Goal: Task Accomplishment & Management: Manage account settings

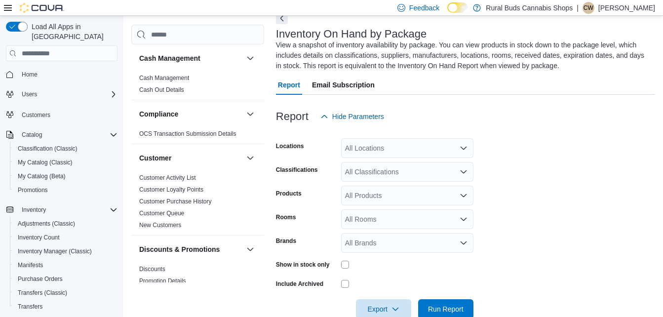
scroll to position [73, 0]
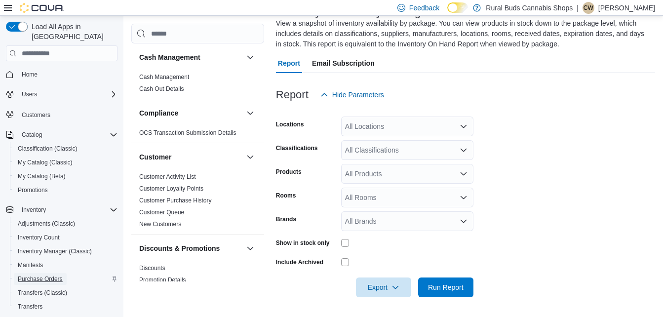
click at [45, 275] on span "Purchase Orders" at bounding box center [40, 279] width 45 height 8
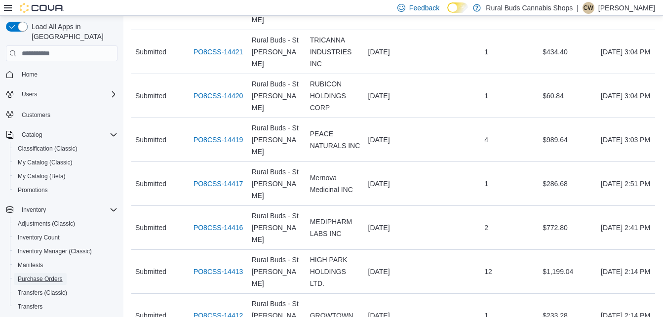
scroll to position [1740, 0]
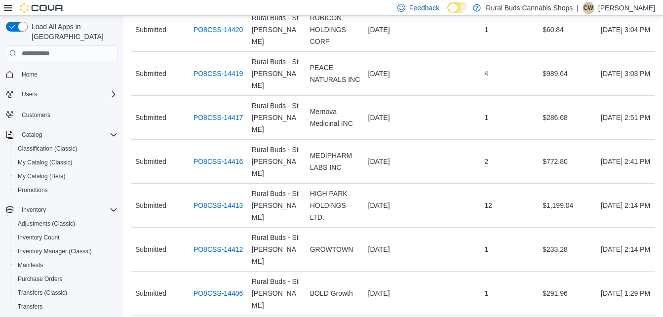
scroll to position [1888, 0]
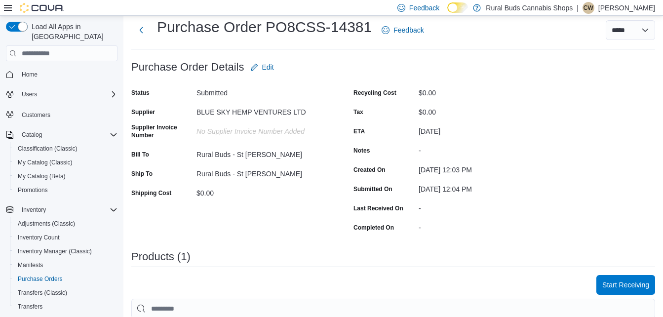
scroll to position [62, 0]
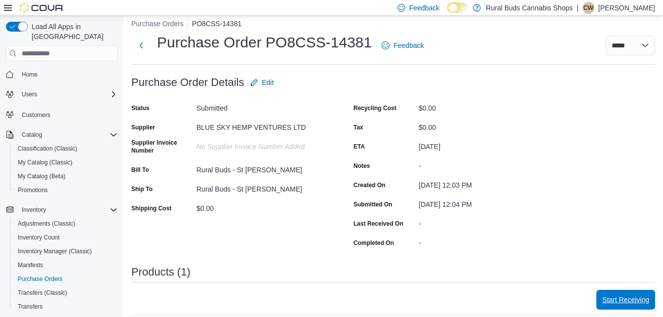
click at [640, 299] on span "Start Receiving" at bounding box center [625, 300] width 47 height 10
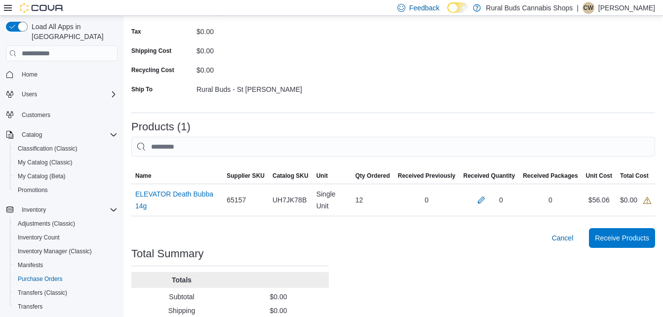
scroll to position [181, 0]
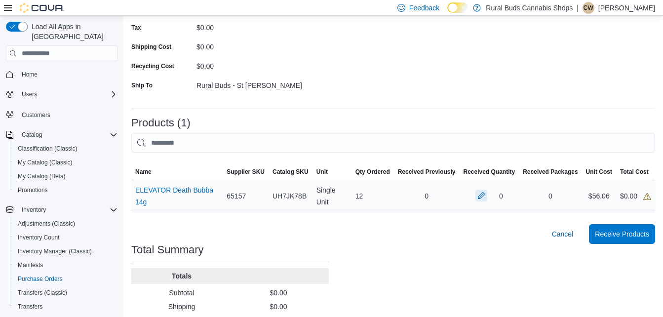
click at [487, 193] on button "button" at bounding box center [481, 196] width 12 height 12
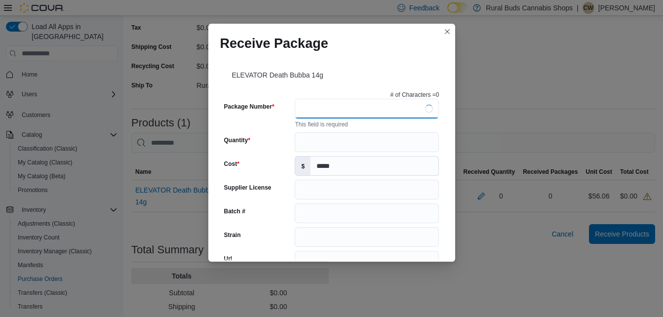
click at [305, 106] on input "Package Number" at bounding box center [367, 109] width 144 height 20
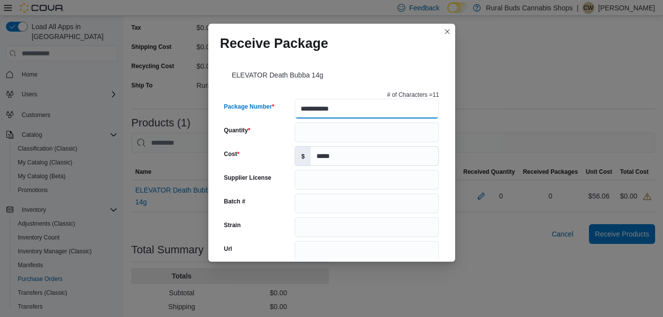
type input "**********"
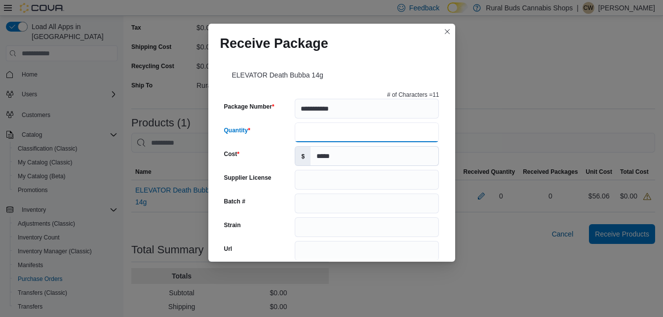
click at [326, 137] on input "Quantity" at bounding box center [367, 132] width 144 height 20
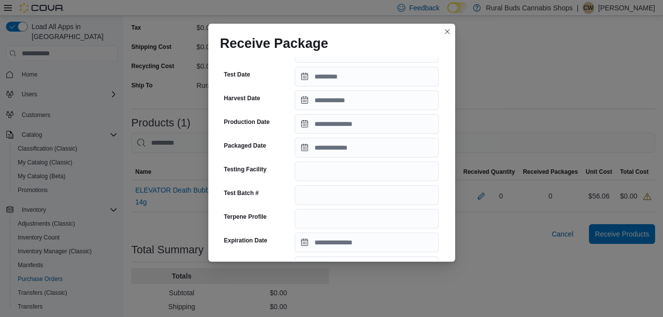
scroll to position [214, 0]
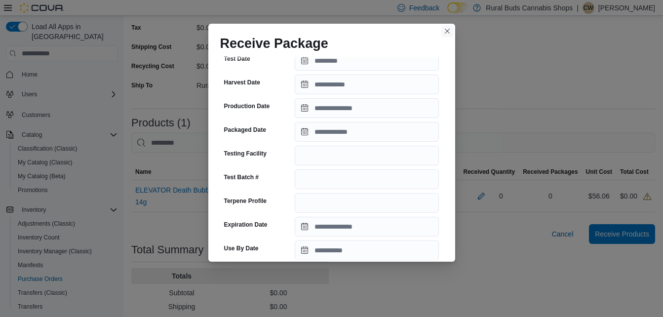
type input "**"
click at [449, 32] on button "Closes this modal window" at bounding box center [447, 31] width 12 height 12
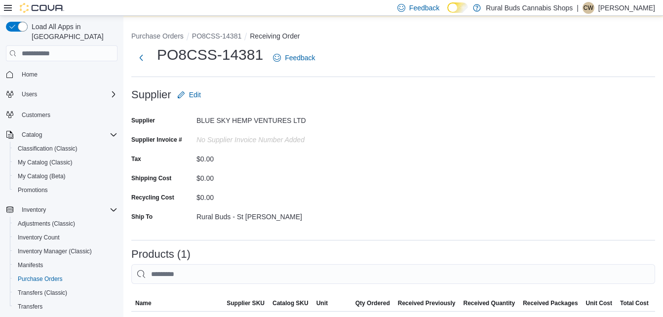
scroll to position [49, 0]
click at [197, 94] on span "Edit" at bounding box center [195, 95] width 12 height 10
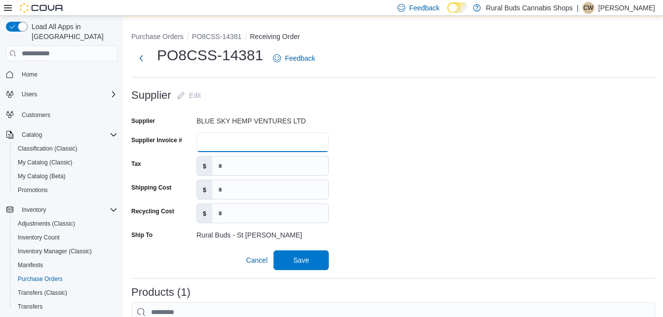
click at [248, 142] on input "Supplier Invoice #" at bounding box center [262, 142] width 132 height 20
type input "******"
click at [301, 256] on span "Save" at bounding box center [301, 260] width 16 height 10
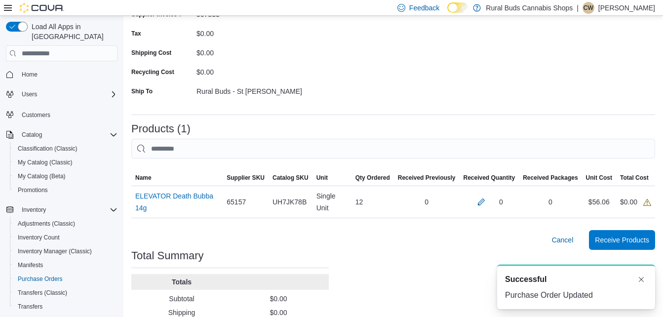
scroll to position [181, 0]
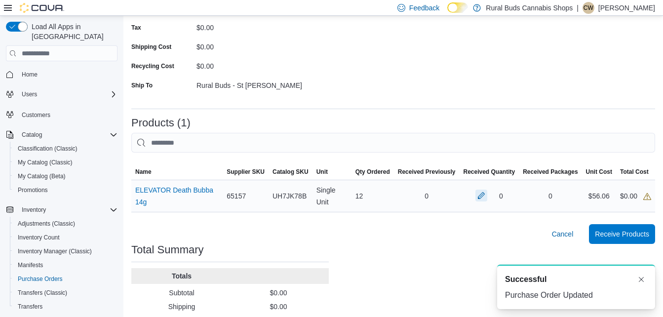
click at [487, 197] on button "button" at bounding box center [481, 196] width 12 height 12
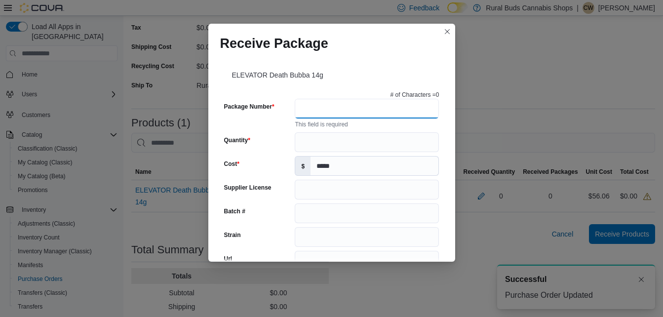
click at [330, 106] on input "Package Number" at bounding box center [367, 109] width 144 height 20
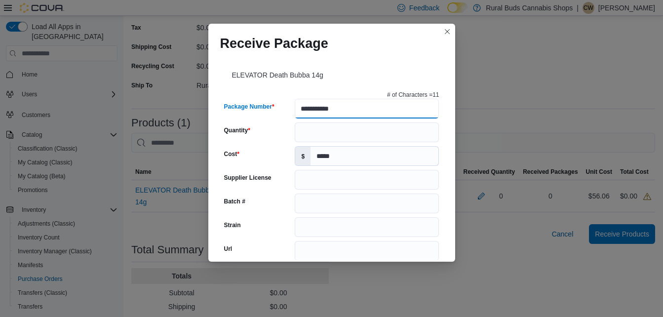
type input "**********"
click at [333, 139] on input "Quantity" at bounding box center [367, 132] width 144 height 20
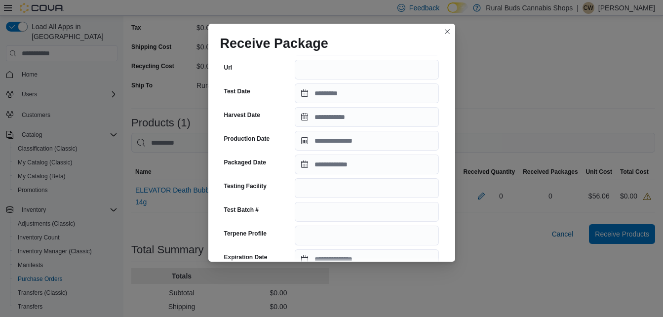
type input "**"
click at [352, 165] on input "Packaged Date" at bounding box center [367, 164] width 144 height 20
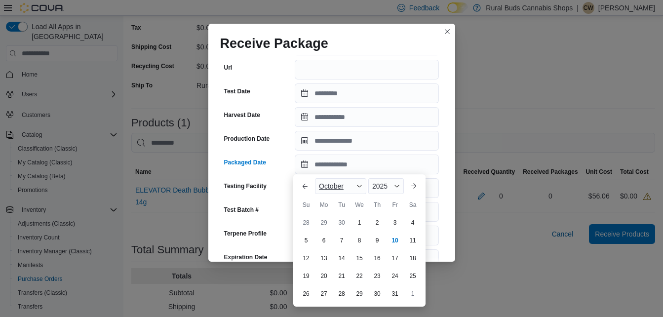
click at [339, 190] on span "October" at bounding box center [331, 186] width 25 height 8
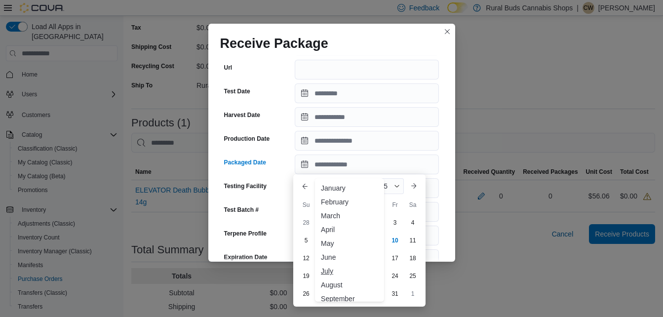
click at [331, 270] on div "July" at bounding box center [349, 271] width 65 height 12
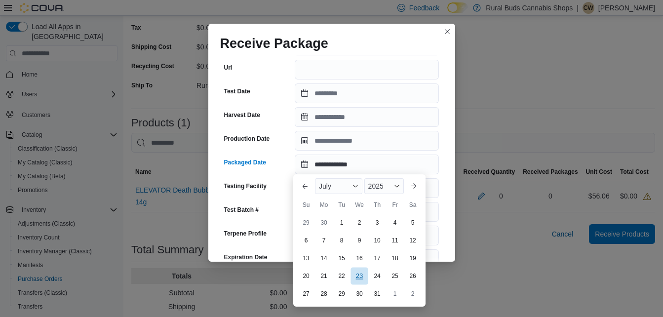
click at [360, 276] on div "23" at bounding box center [358, 276] width 17 height 17
type input "**********"
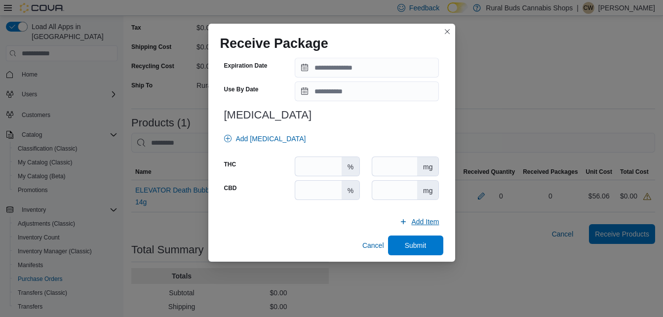
scroll to position [378, 0]
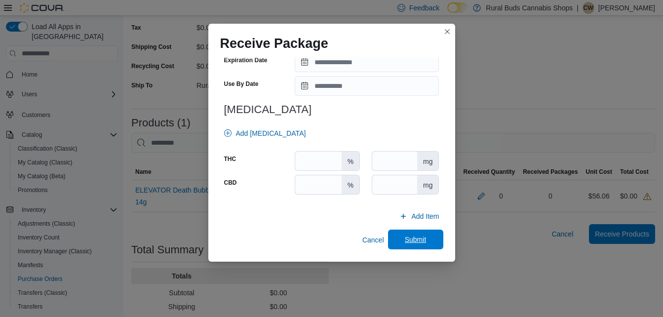
click at [416, 240] on span "Submit" at bounding box center [416, 239] width 22 height 10
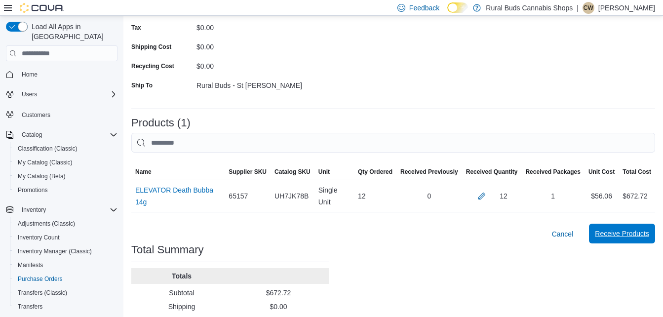
click at [648, 231] on span "Receive Products" at bounding box center [622, 234] width 54 height 10
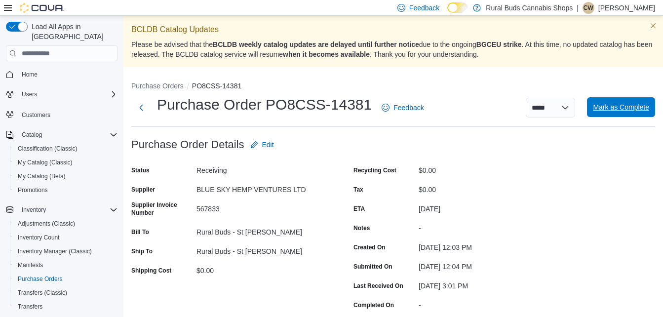
click at [644, 104] on span "Mark as Complete" at bounding box center [621, 107] width 56 height 10
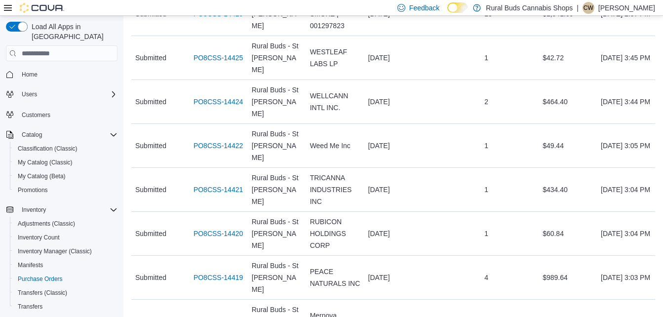
scroll to position [1613, 0]
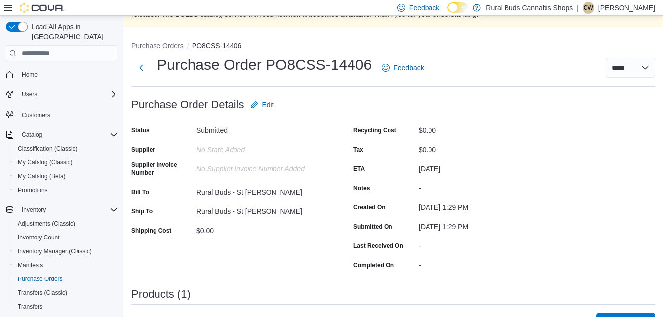
scroll to position [33, 0]
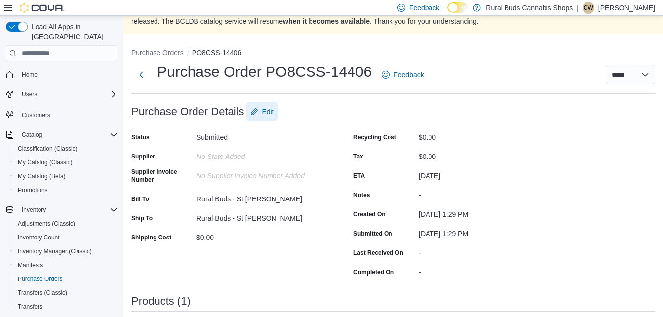
click at [272, 109] on span "Edit" at bounding box center [268, 112] width 12 height 10
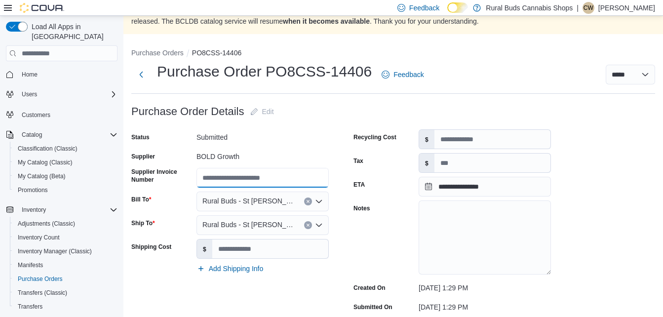
click at [266, 175] on input "Supplier Invoice Number" at bounding box center [262, 178] width 132 height 20
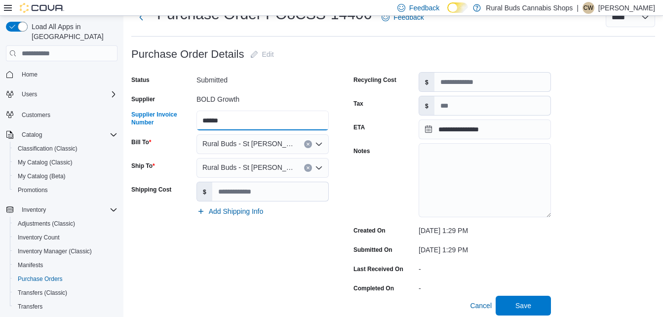
scroll to position [99, 0]
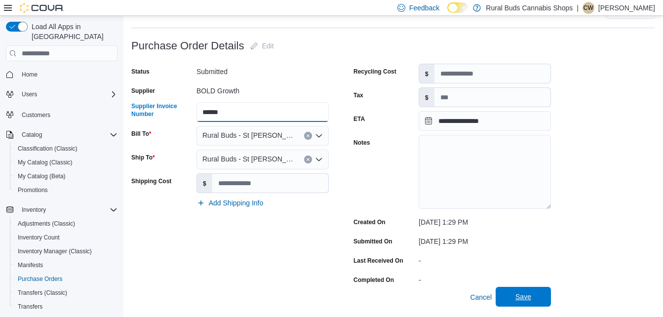
type input "******"
click at [519, 295] on span "Save" at bounding box center [523, 297] width 16 height 10
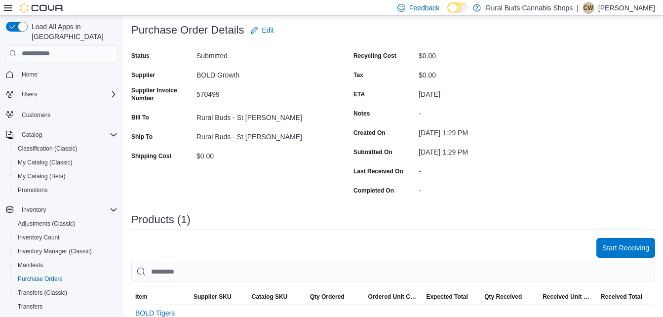
scroll to position [148, 0]
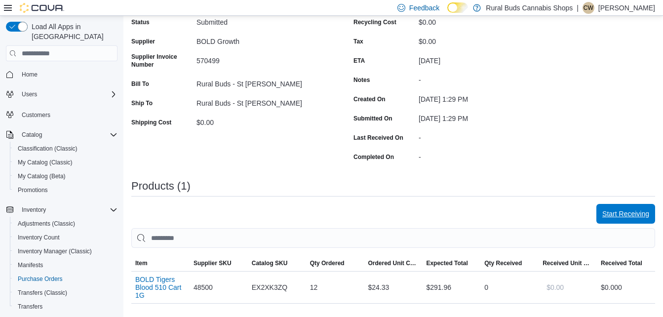
click at [634, 221] on span "Start Receiving" at bounding box center [625, 214] width 47 height 20
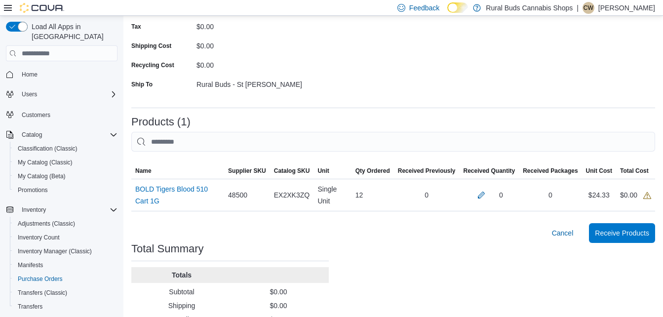
scroll to position [214, 0]
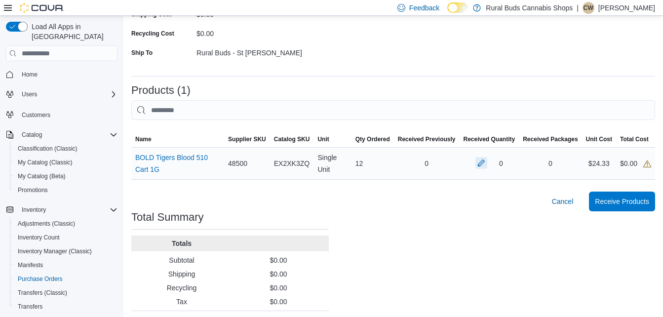
click at [487, 167] on button "button" at bounding box center [481, 163] width 12 height 12
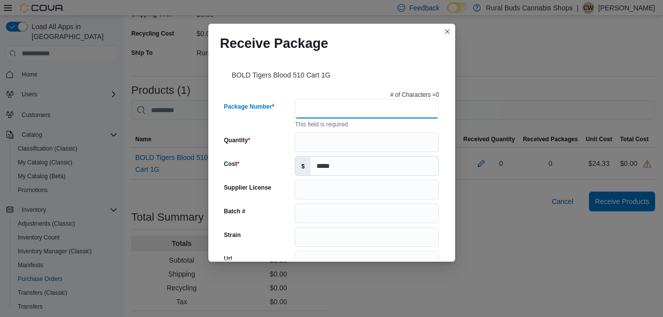
click at [369, 105] on input "Package Number" at bounding box center [367, 109] width 144 height 20
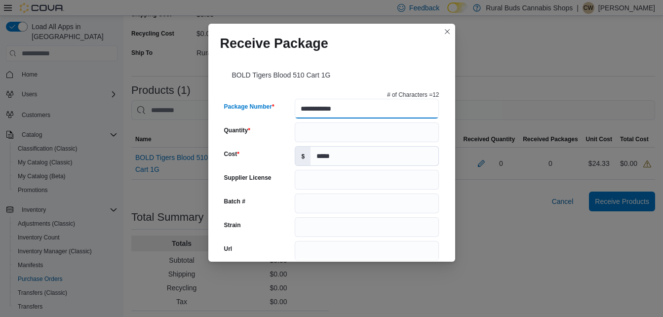
type input "**********"
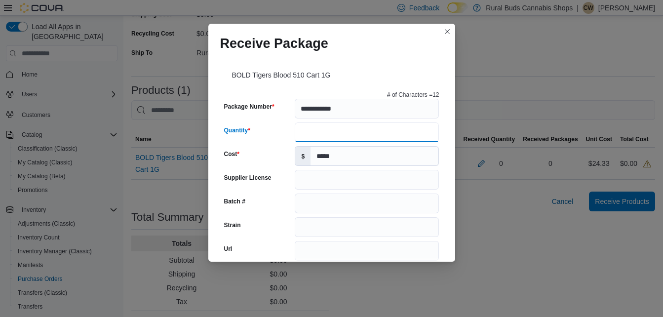
click at [360, 136] on input "Quantity" at bounding box center [367, 132] width 144 height 20
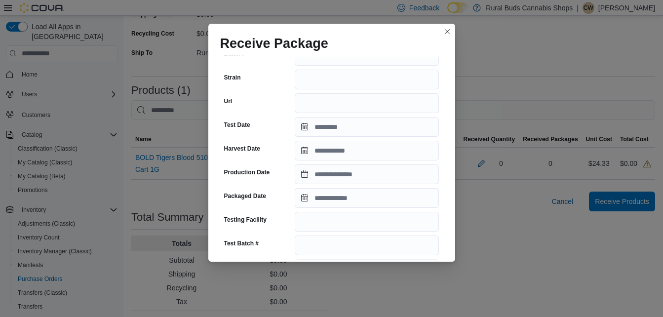
scroll to position [148, 0]
type input "**"
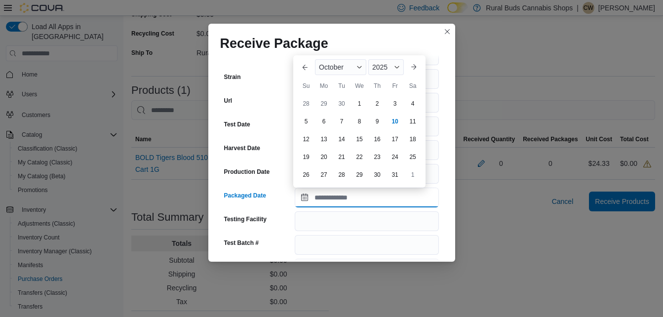
click at [350, 194] on input "Packaged Date" at bounding box center [367, 198] width 144 height 20
click at [339, 74] on div "October" at bounding box center [340, 67] width 51 height 16
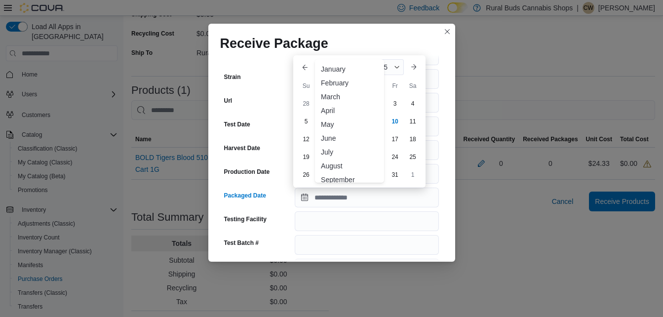
click at [336, 180] on div "September" at bounding box center [349, 180] width 65 height 12
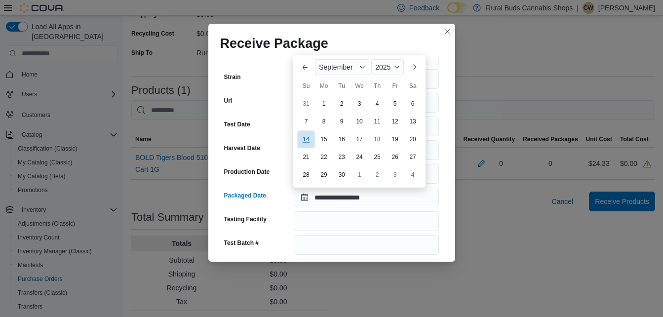
click at [309, 142] on div "14" at bounding box center [305, 139] width 17 height 17
type input "**********"
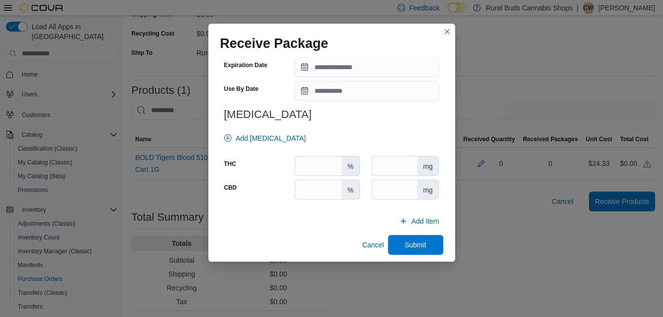
scroll to position [378, 0]
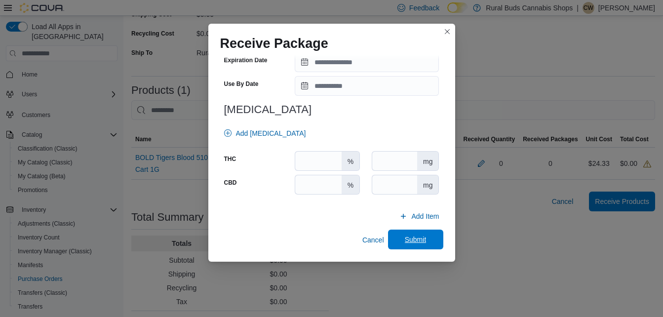
click at [405, 238] on span "Submit" at bounding box center [416, 239] width 22 height 10
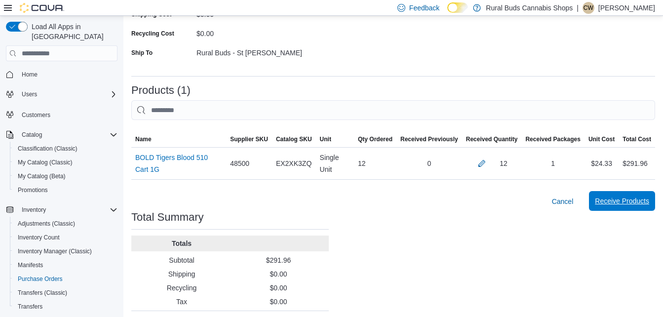
click at [639, 211] on span "Receive Products" at bounding box center [622, 201] width 54 height 20
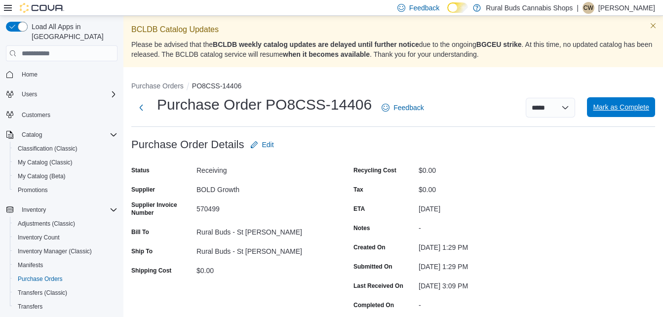
click at [612, 103] on span "Mark as Complete" at bounding box center [621, 107] width 56 height 20
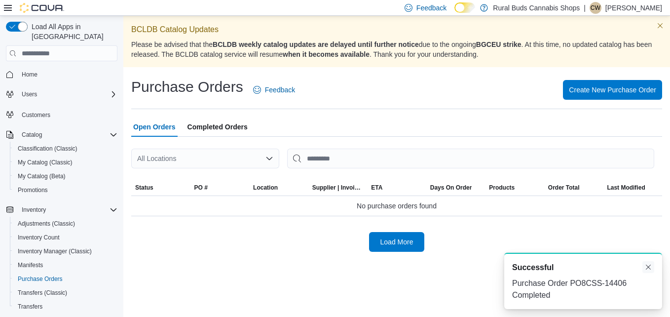
click at [646, 267] on button "Dismiss toast" at bounding box center [649, 267] width 12 height 12
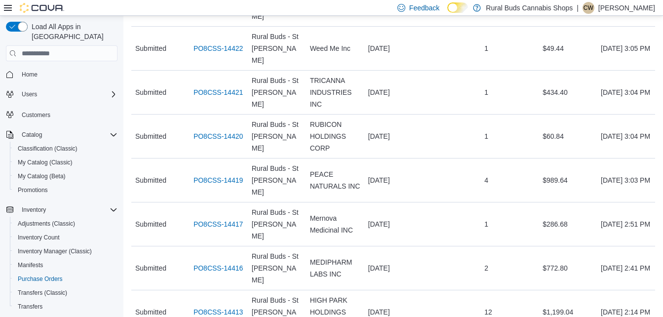
scroll to position [1711, 0]
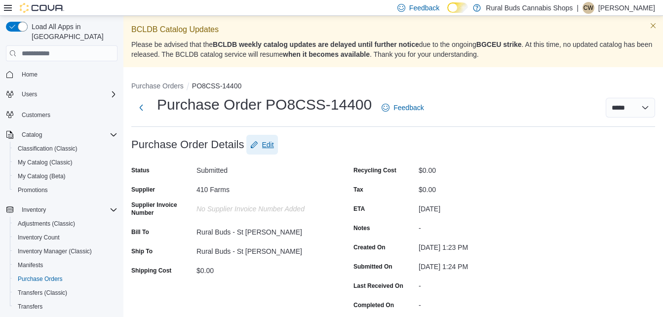
click at [266, 143] on span "Edit" at bounding box center [268, 145] width 12 height 10
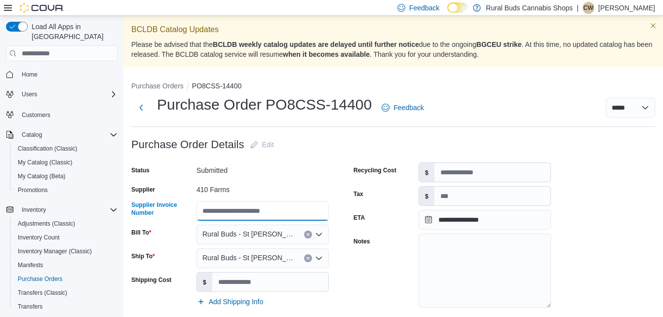
click at [226, 210] on input "Supplier Invoice Number" at bounding box center [262, 211] width 132 height 20
type input "******"
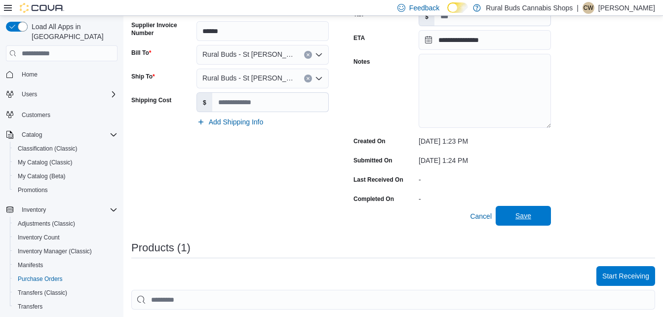
scroll to position [181, 0]
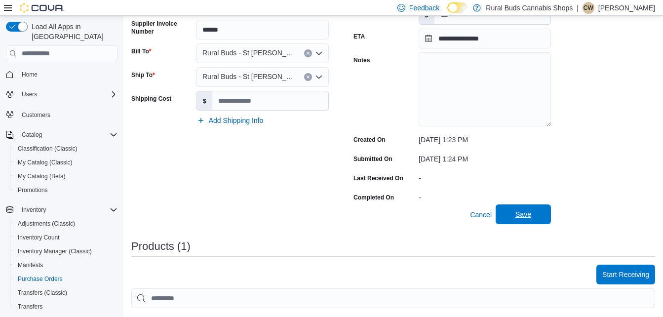
click at [518, 211] on span "Save" at bounding box center [523, 214] width 16 height 10
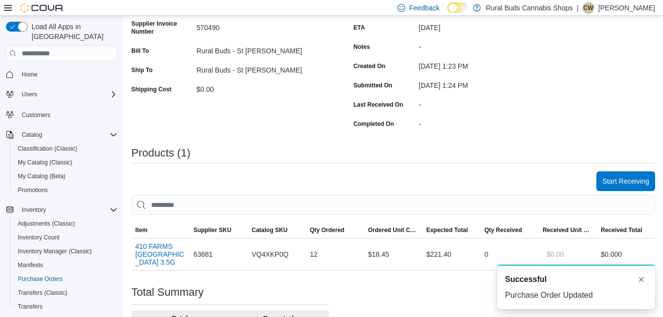
scroll to position [0, 0]
click at [642, 281] on button "Dismiss toast" at bounding box center [641, 279] width 12 height 12
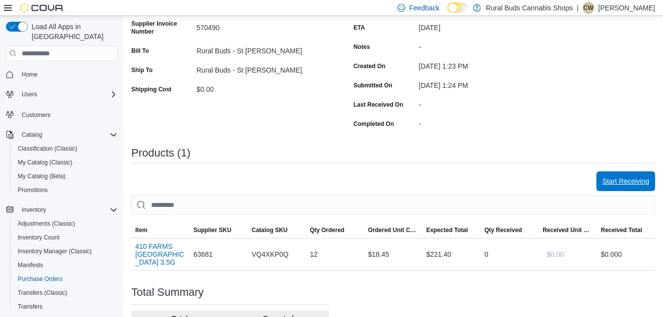
click at [625, 183] on span "Start Receiving" at bounding box center [625, 181] width 47 height 10
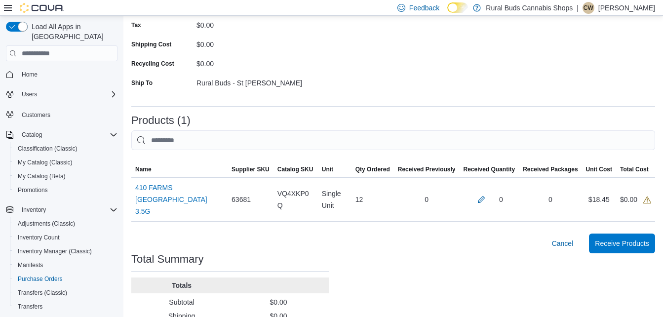
scroll to position [197, 0]
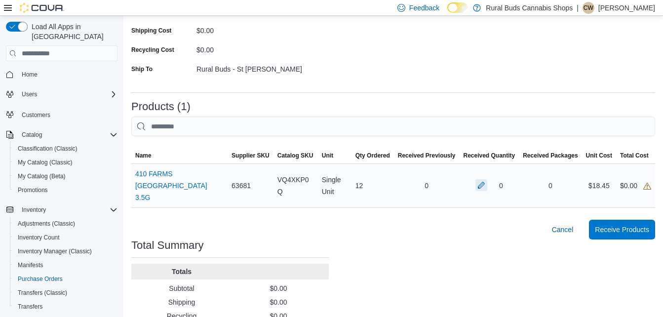
click at [487, 179] on button "button" at bounding box center [481, 185] width 12 height 12
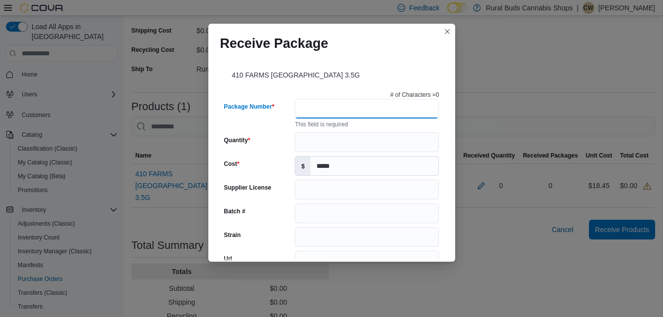
click at [316, 101] on input "Package Number" at bounding box center [367, 109] width 144 height 20
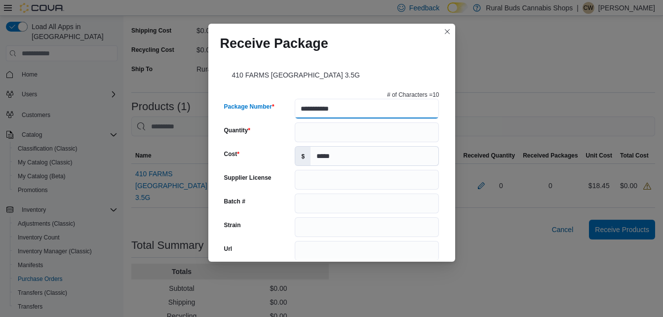
type input "**********"
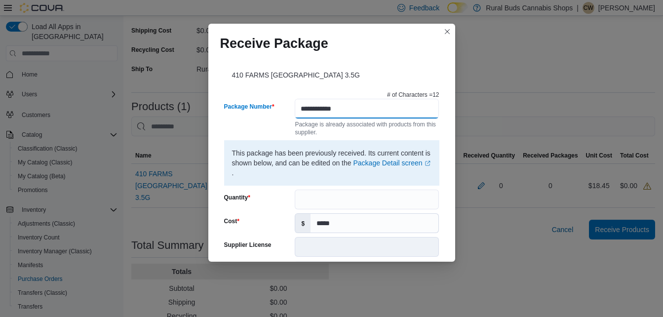
type input "**********"
drag, startPoint x: 309, startPoint y: 210, endPoint x: 307, endPoint y: 201, distance: 9.4
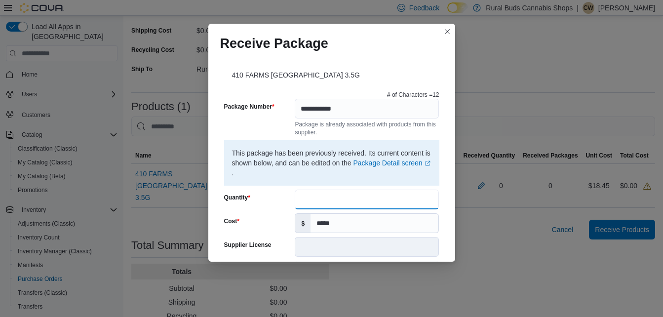
click at [307, 201] on input "Quantity" at bounding box center [367, 200] width 144 height 20
type input "**"
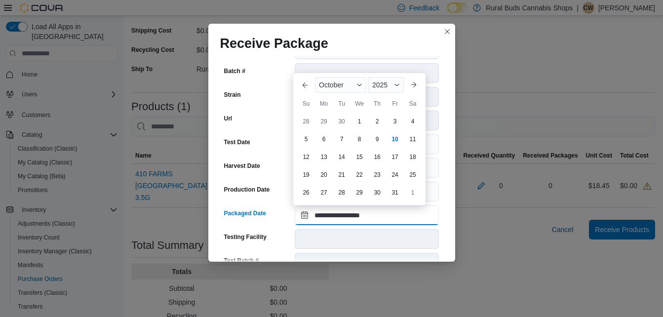
click at [386, 220] on input "**********" at bounding box center [367, 215] width 144 height 20
click at [343, 140] on div "7" at bounding box center [341, 139] width 17 height 17
type input "**********"
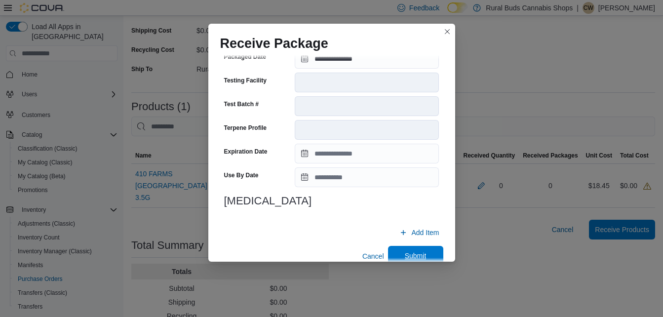
scroll to position [370, 0]
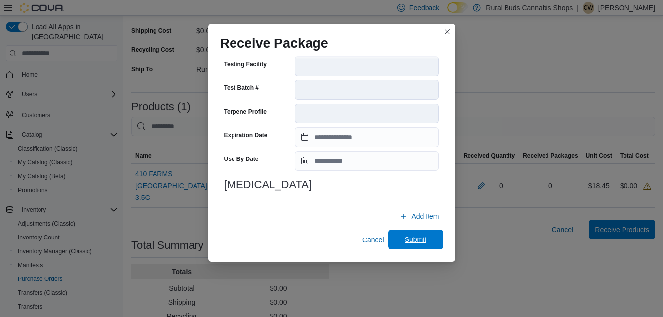
click at [398, 237] on span "Submit" at bounding box center [415, 240] width 43 height 20
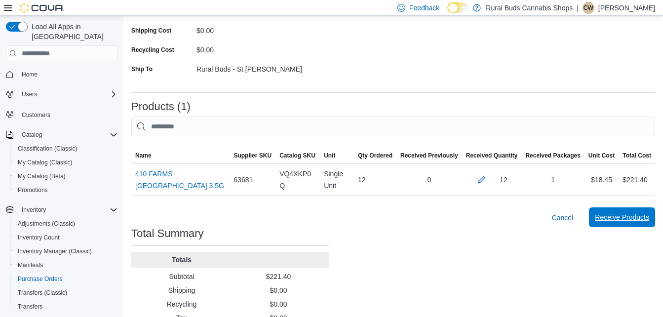
click at [611, 211] on span "Receive Products" at bounding box center [622, 217] width 54 height 20
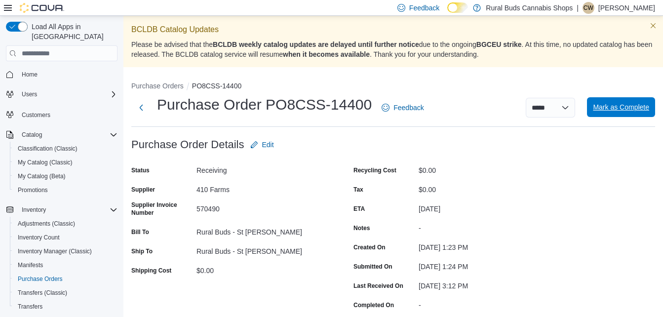
click at [642, 113] on span "Mark as Complete" at bounding box center [621, 107] width 56 height 20
